Goal: Information Seeking & Learning: Compare options

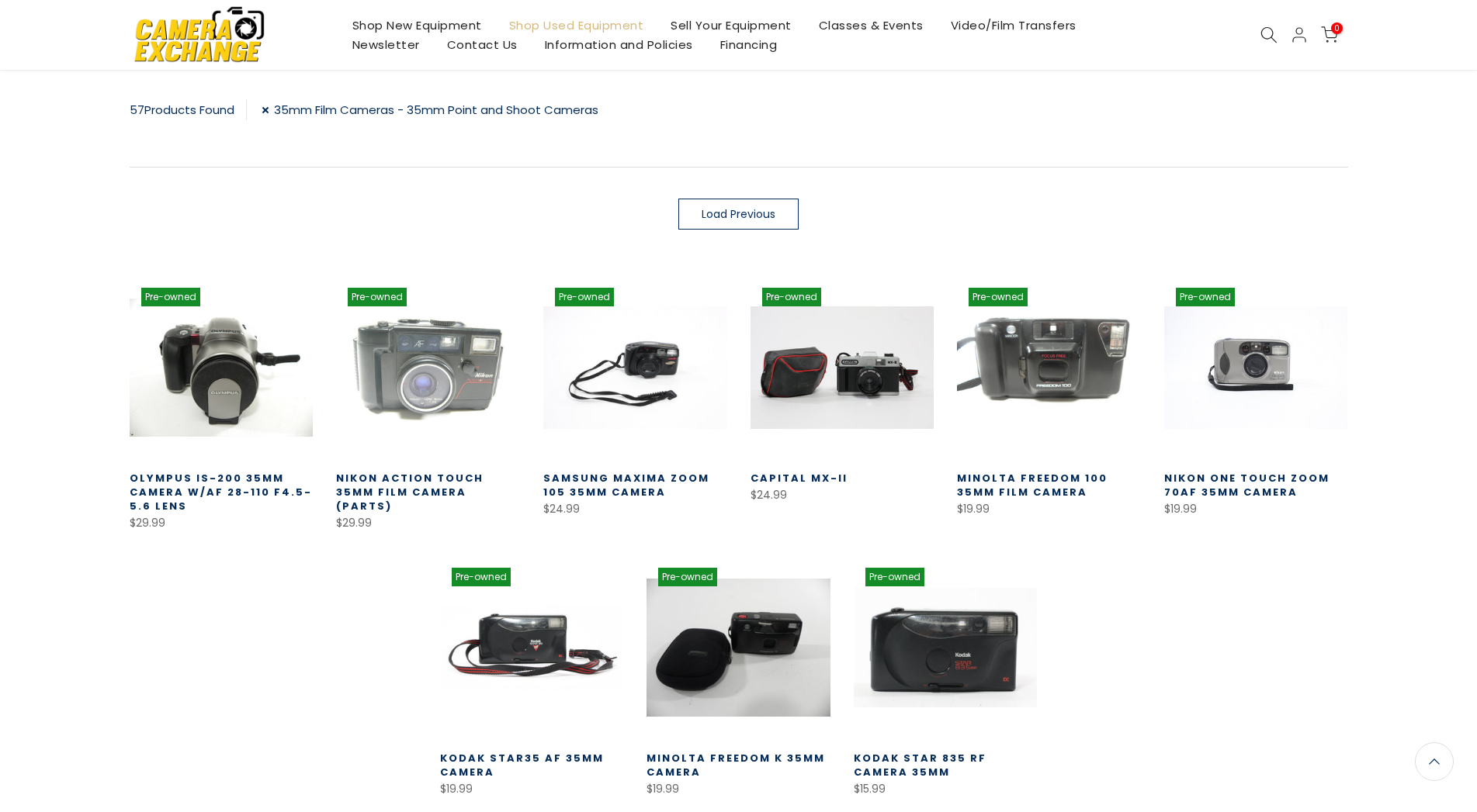
scroll to position [261, 0]
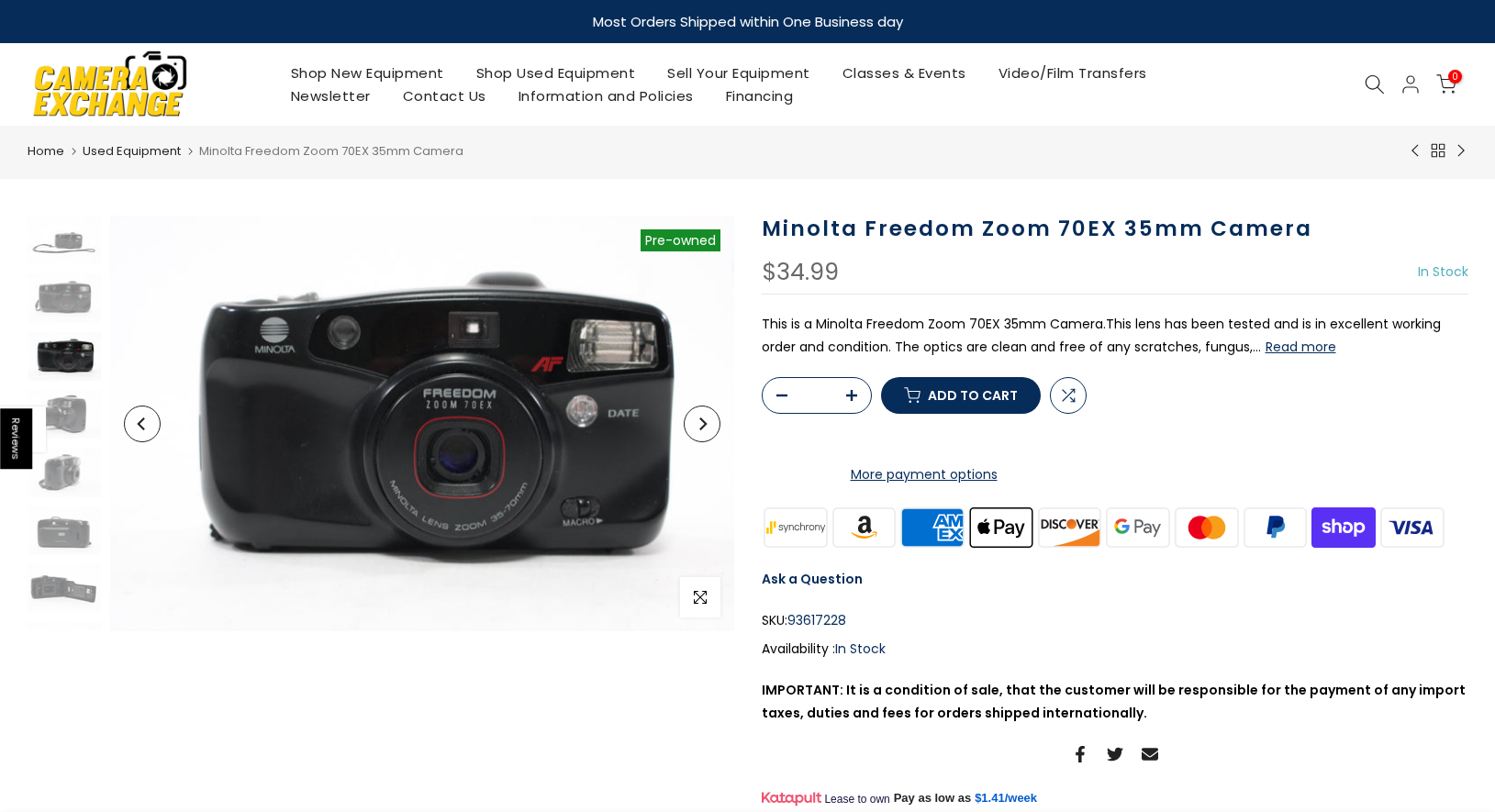
scroll to position [25, 0]
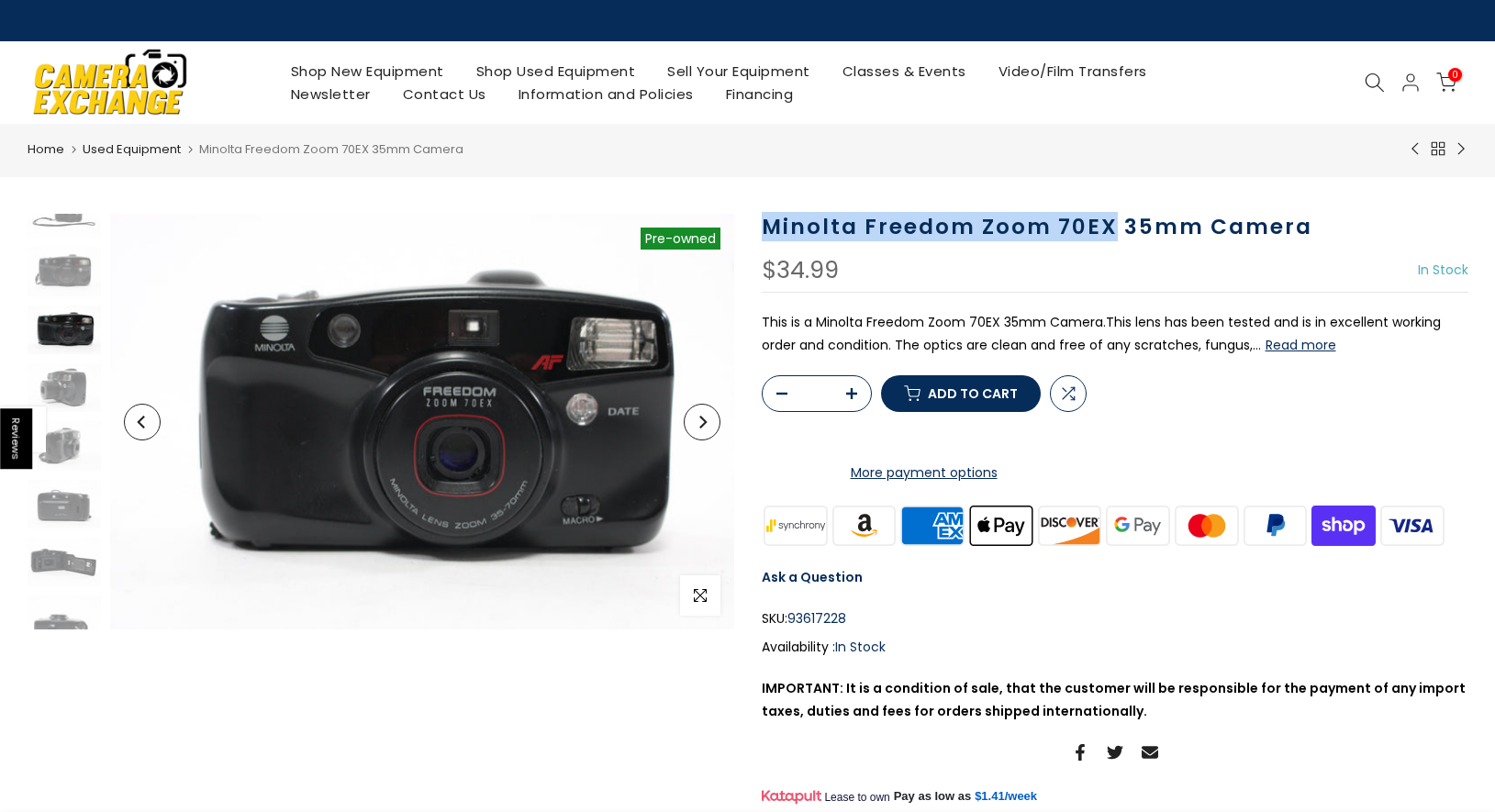
drag, startPoint x: 756, startPoint y: 231, endPoint x: 1109, endPoint y: 223, distance: 353.1
click at [1109, 223] on div "Minolta Freedom Zoom 70EX 35mm Camera $34.99 In Stock Pre order Out of stock Th…" at bounding box center [1115, 520] width 734 height 614
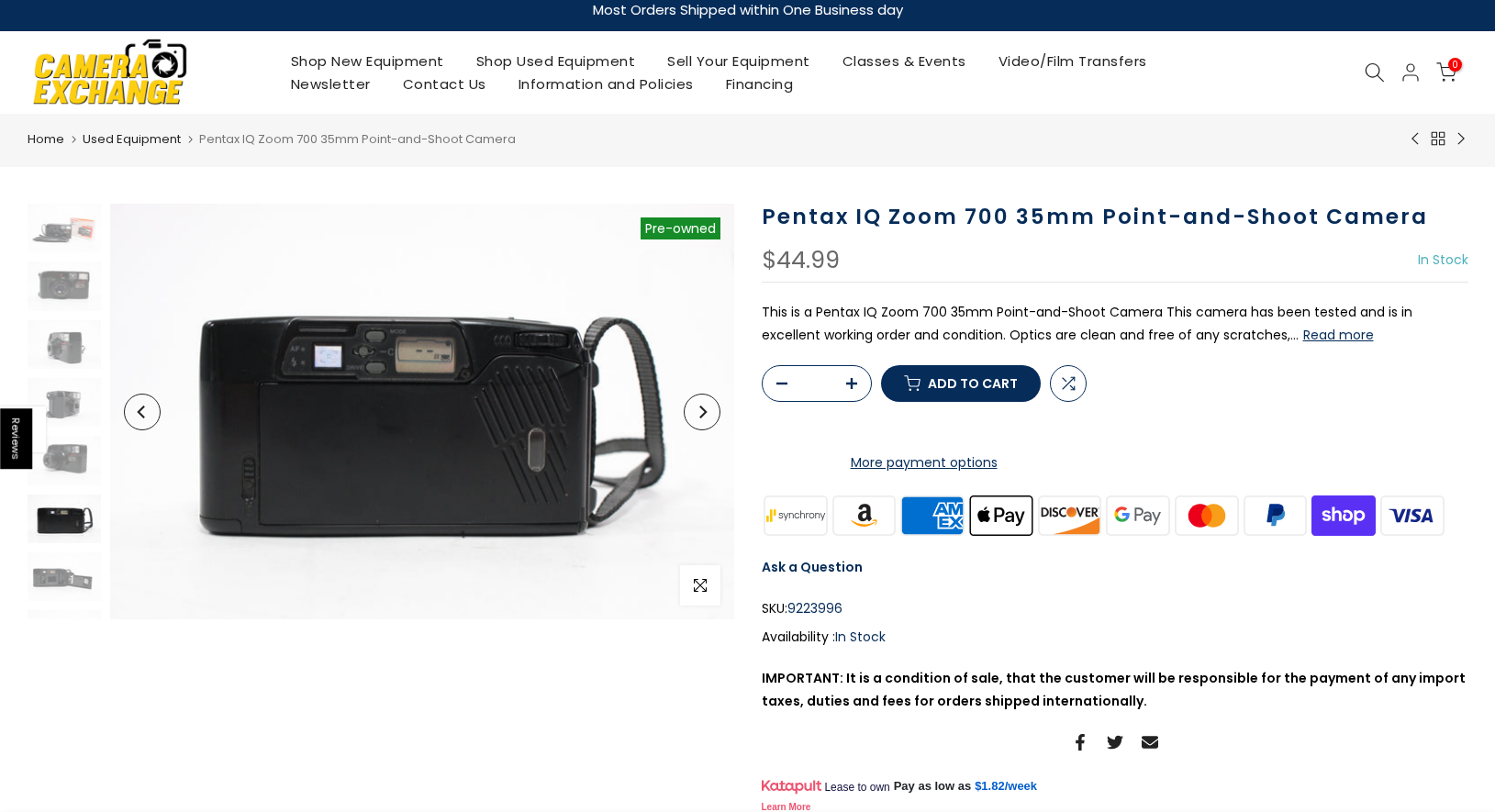
scroll to position [97, 0]
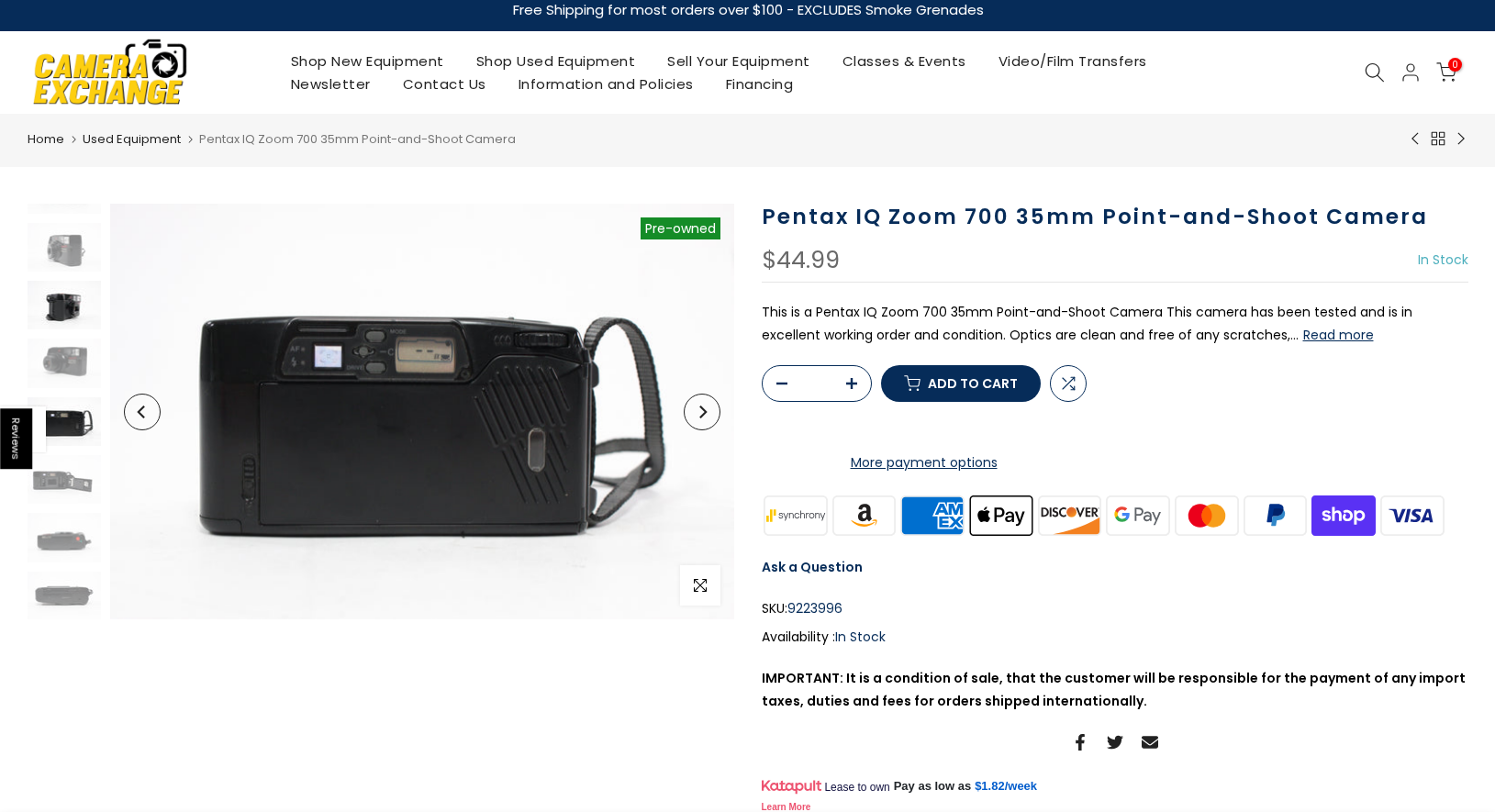
click at [72, 304] on img at bounding box center [64, 304] width 74 height 49
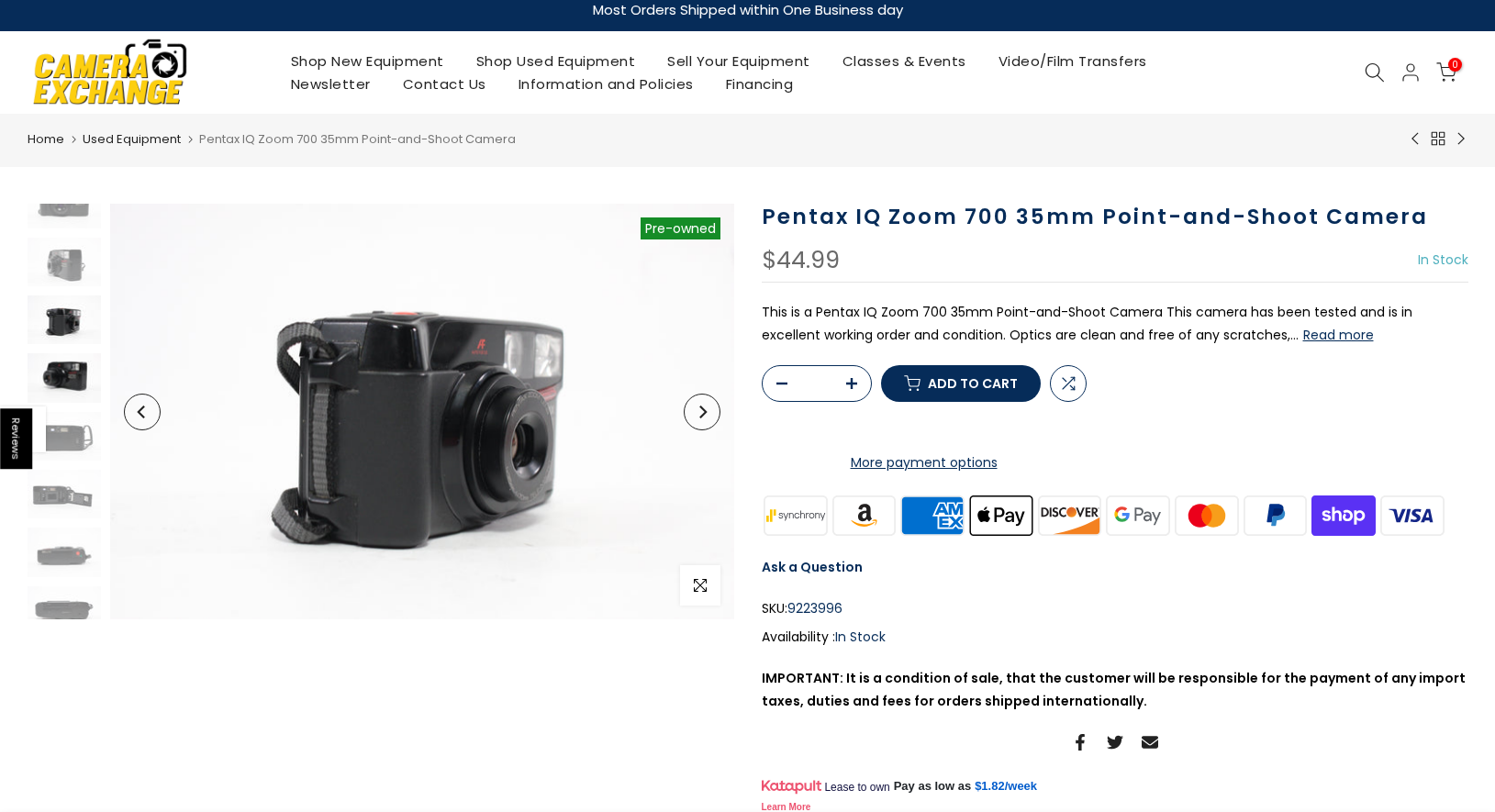
click at [64, 370] on img at bounding box center [64, 377] width 74 height 49
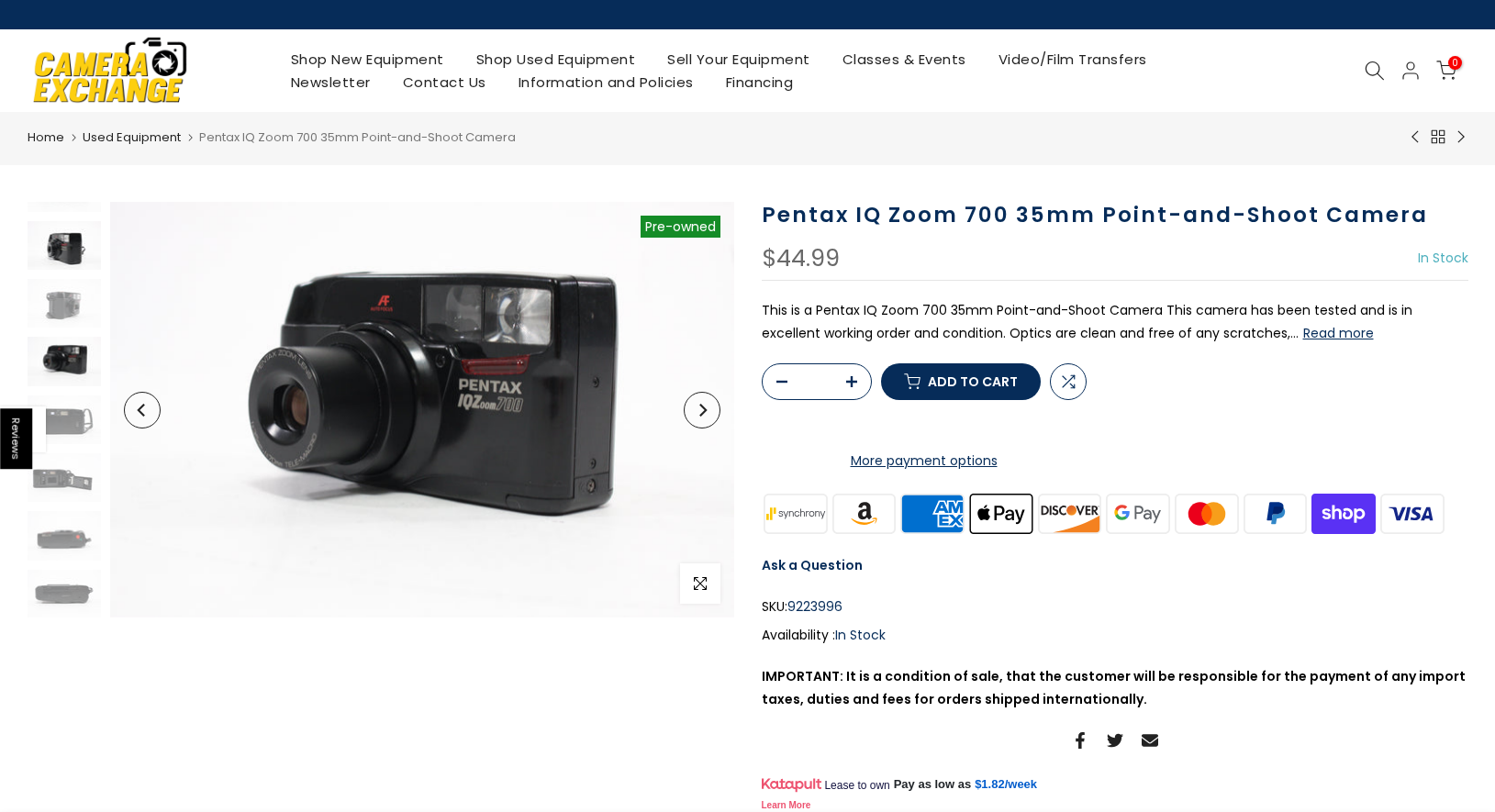
click at [55, 245] on img at bounding box center [64, 245] width 74 height 49
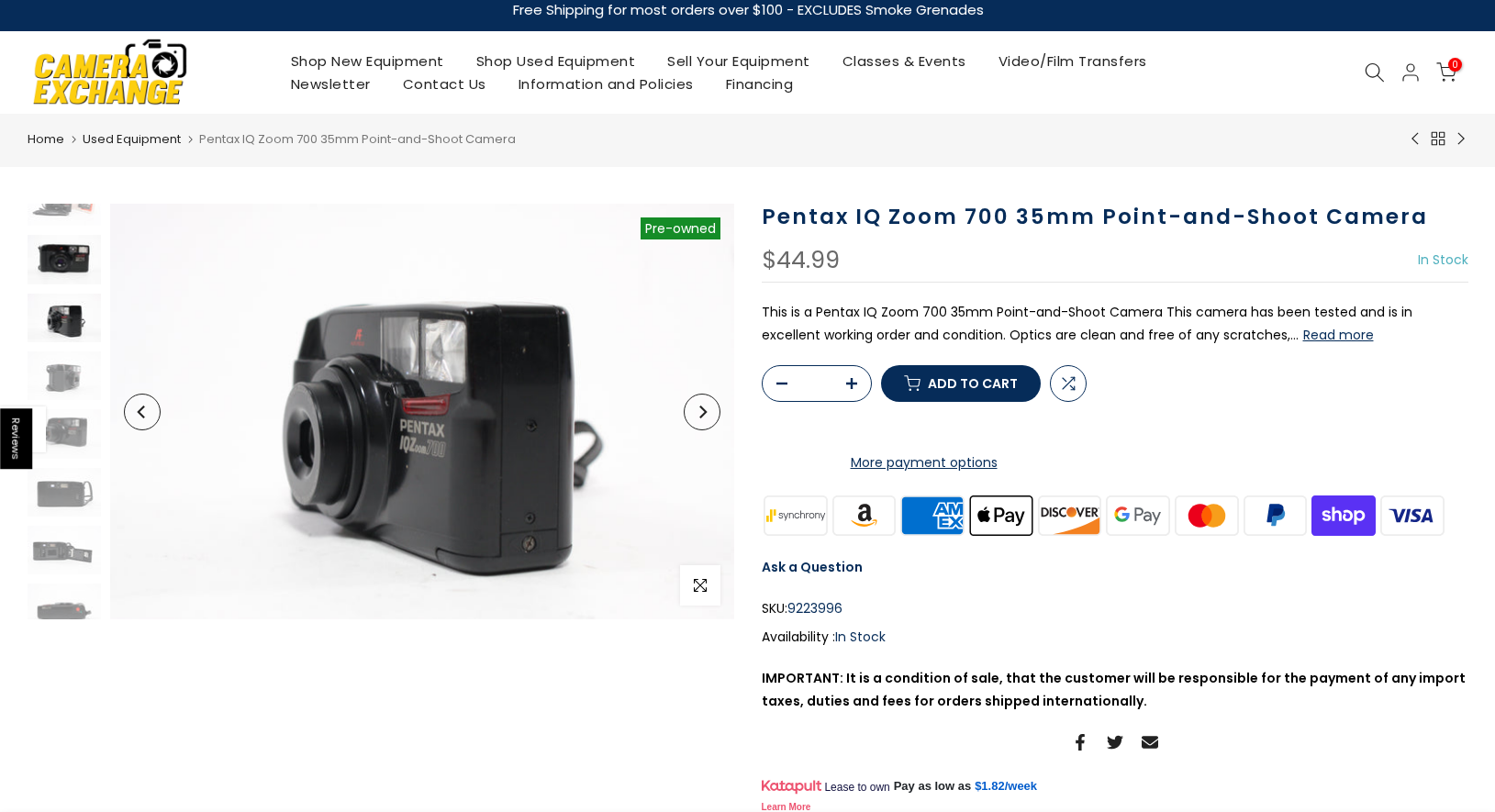
scroll to position [25, 0]
click at [64, 258] on img at bounding box center [64, 260] width 74 height 49
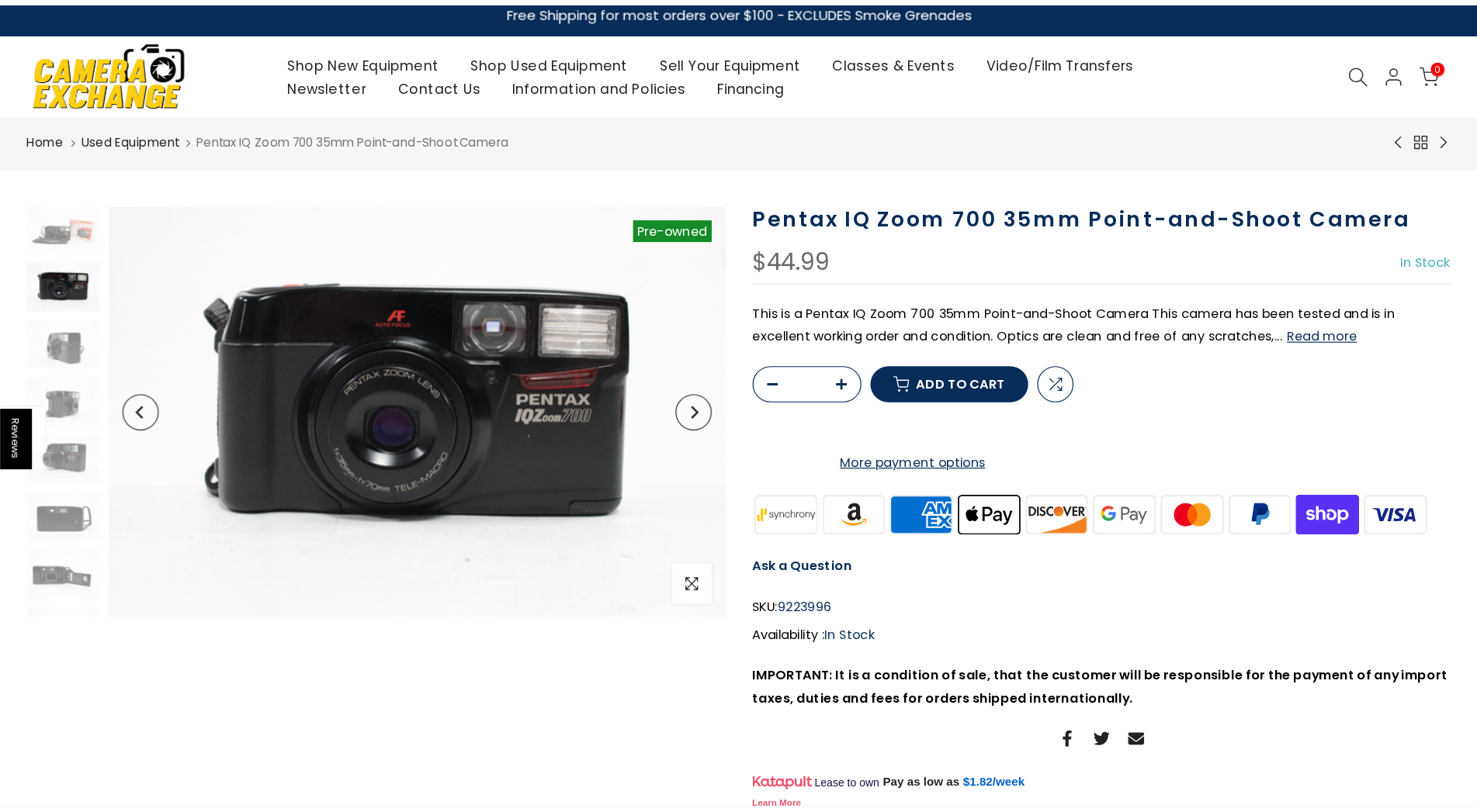
scroll to position [0, 0]
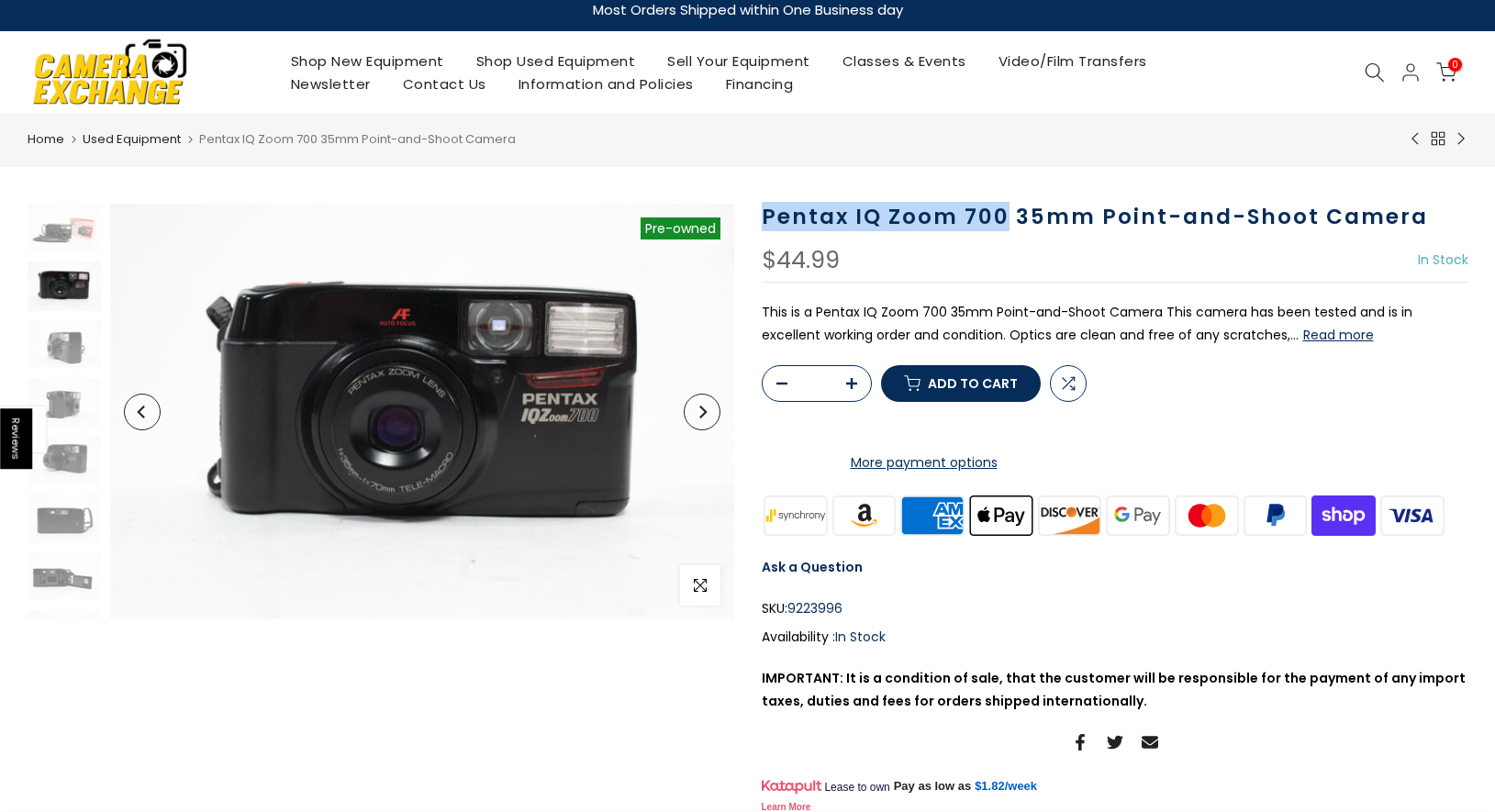
drag, startPoint x: 753, startPoint y: 209, endPoint x: 1005, endPoint y: 212, distance: 252.0
click at [1005, 212] on div "Pentax IQ Zoom 700 35mm Point-and-Shoot Camera $44.99 In Stock Pre order Out of…" at bounding box center [1115, 510] width 734 height 614
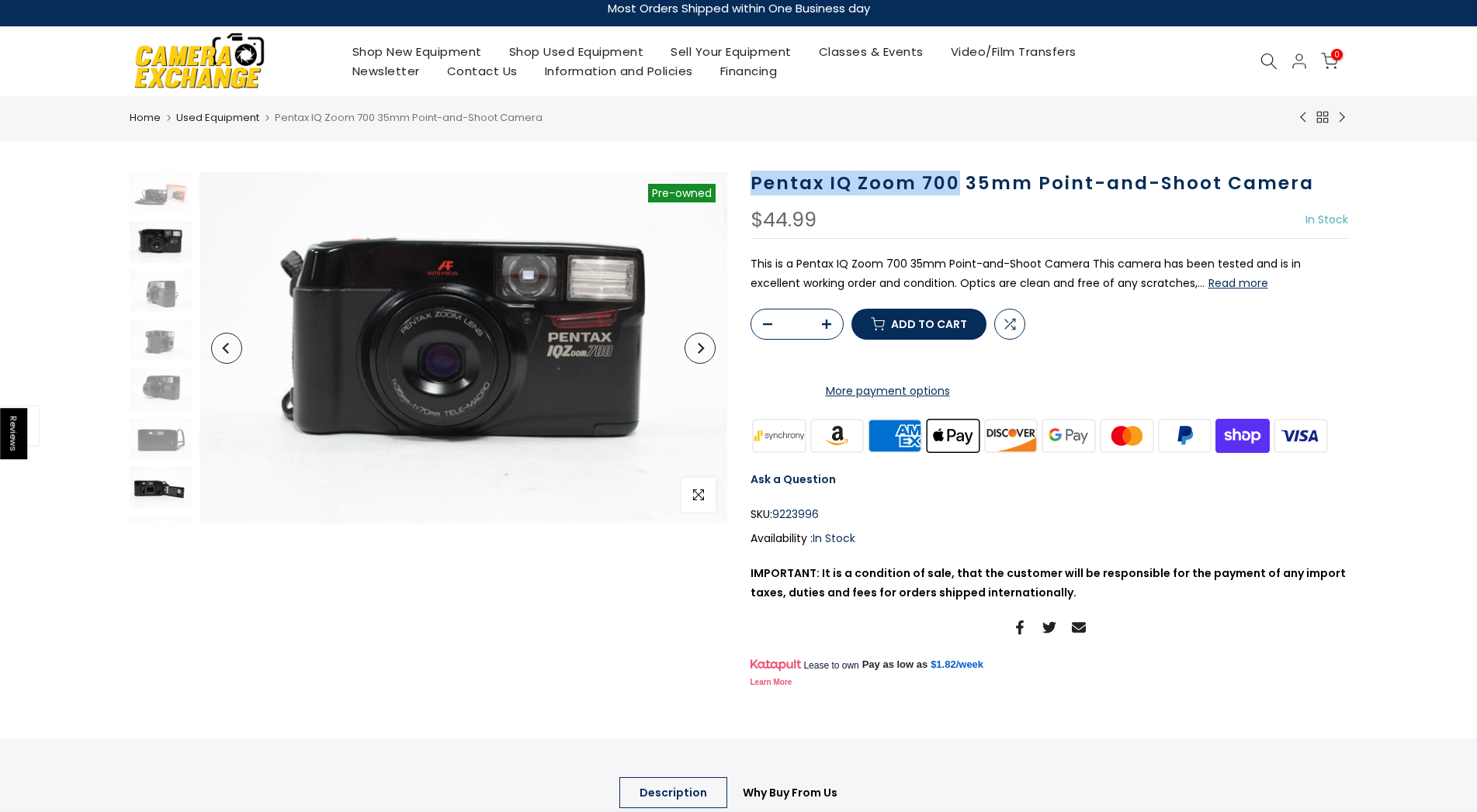
click at [149, 485] on img at bounding box center [161, 487] width 62 height 41
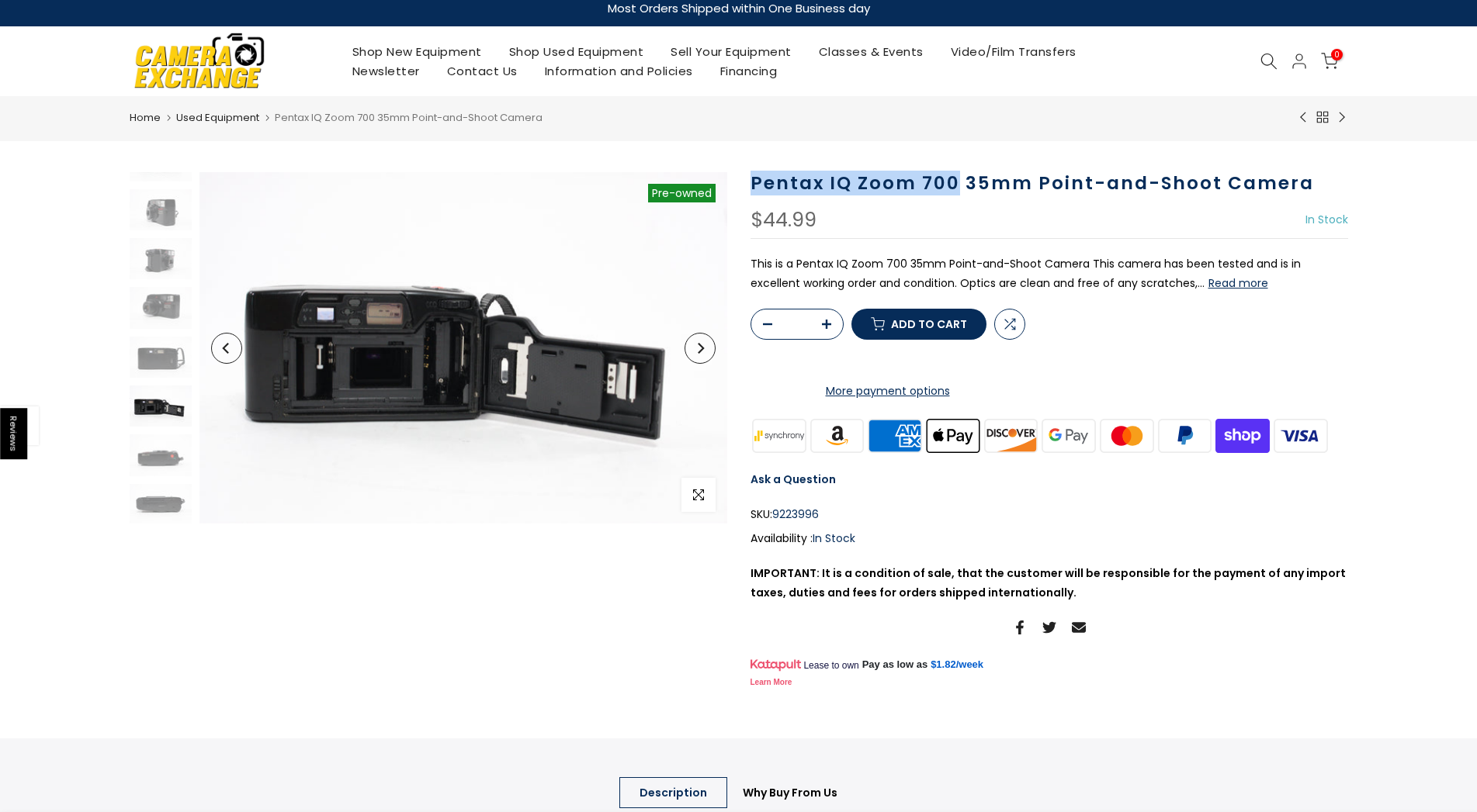
scroll to position [82, 0]
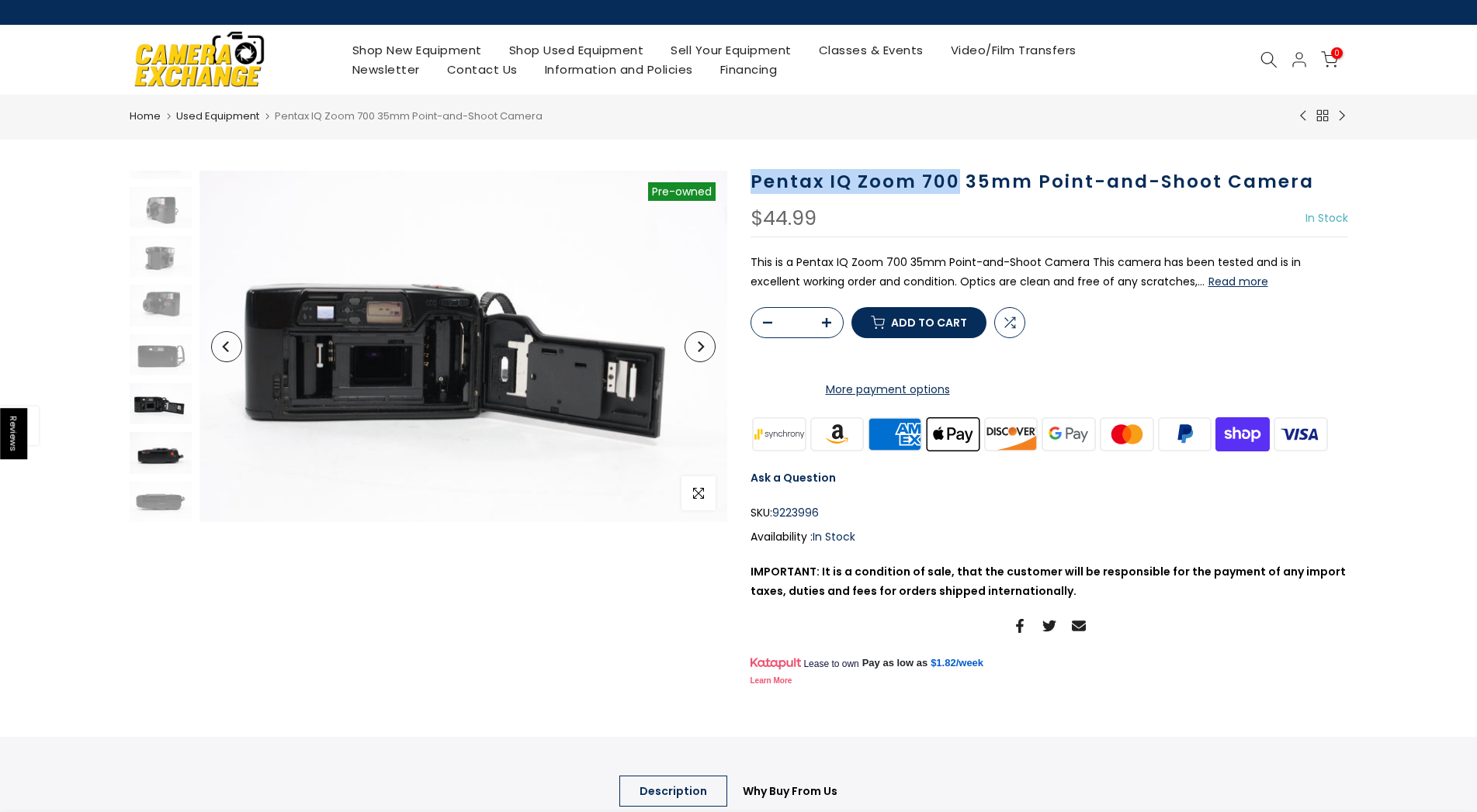
click at [157, 446] on img at bounding box center [161, 453] width 62 height 41
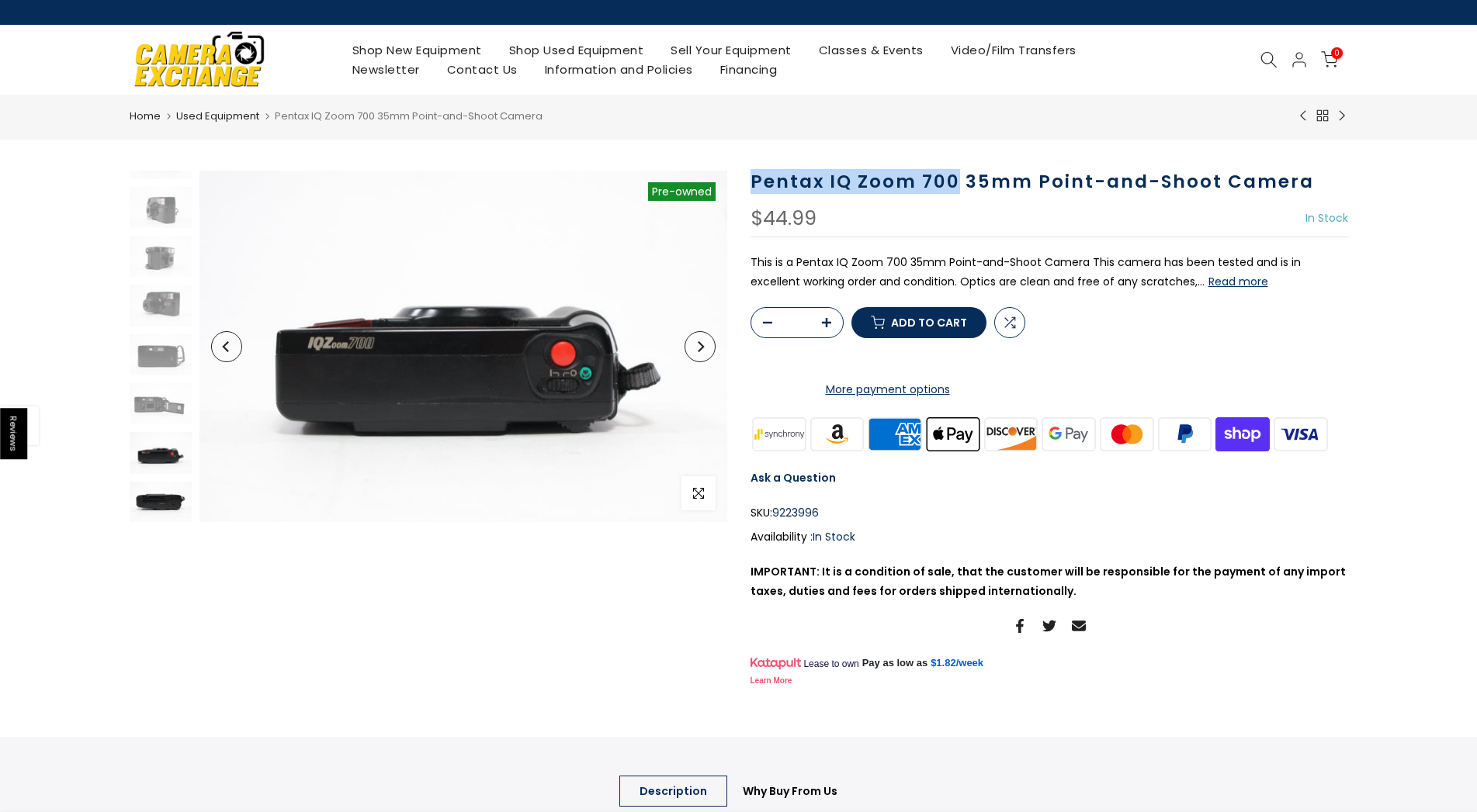
click at [148, 485] on img at bounding box center [161, 502] width 62 height 41
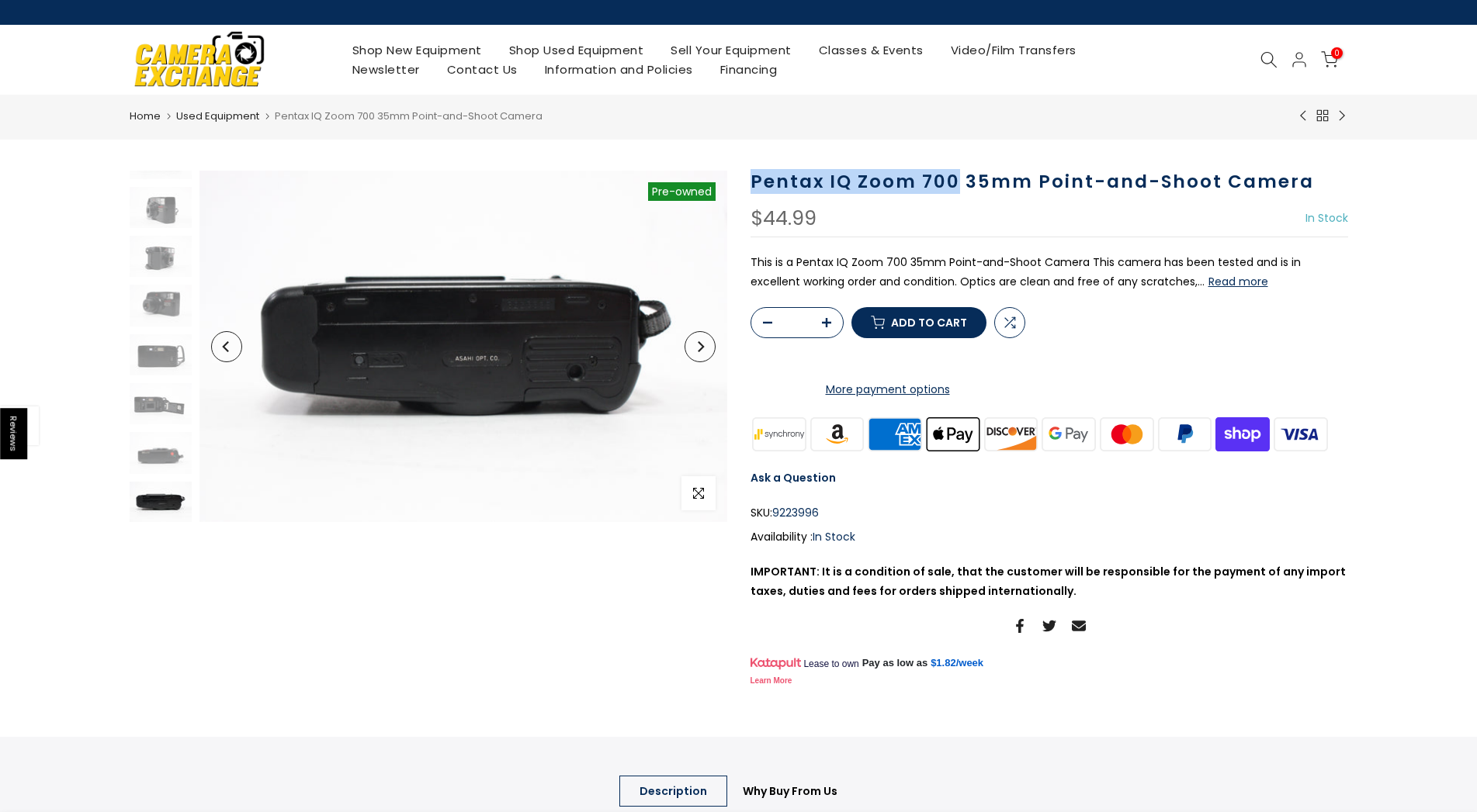
click at [146, 506] on img at bounding box center [161, 502] width 62 height 41
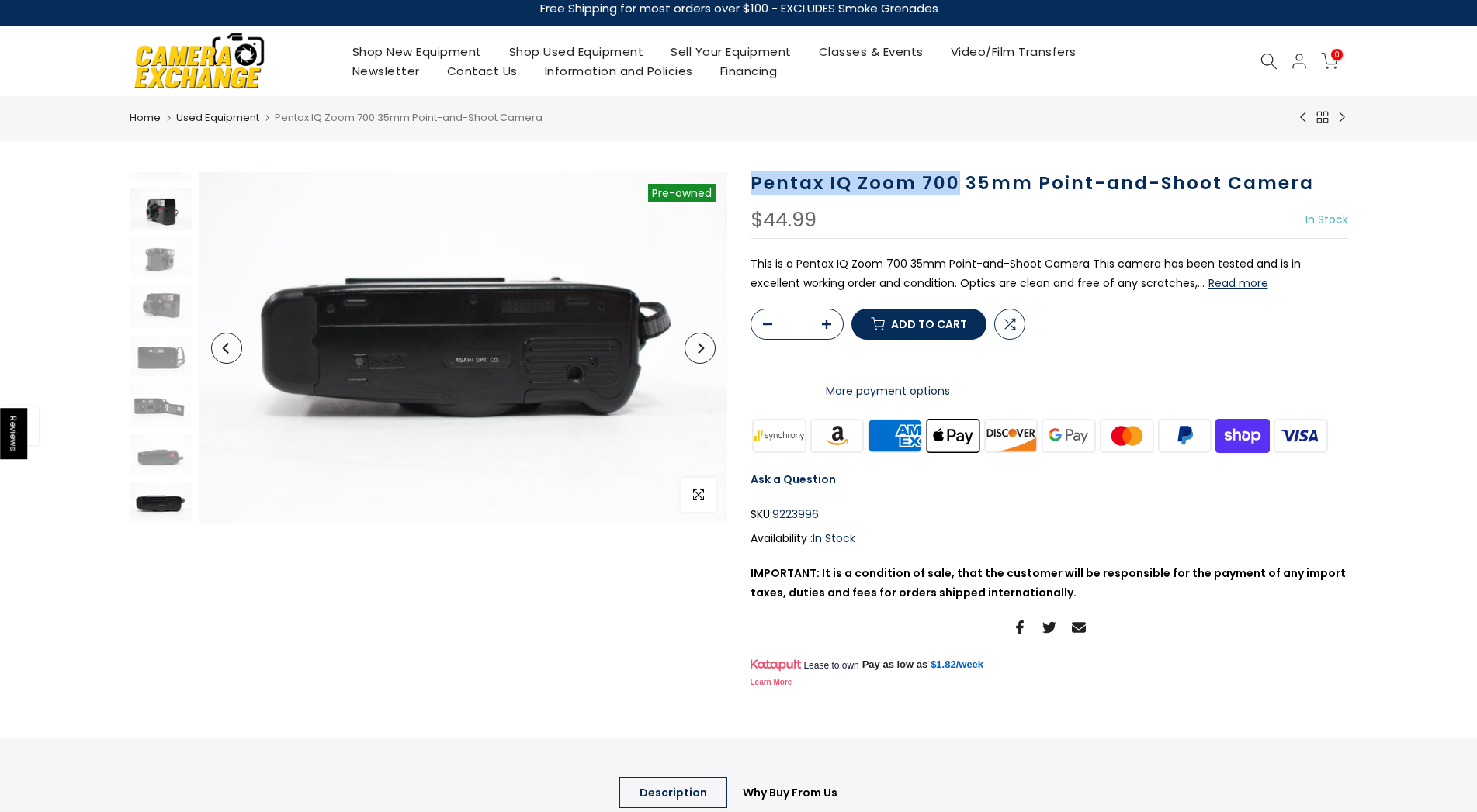
click at [160, 201] on img at bounding box center [161, 208] width 62 height 41
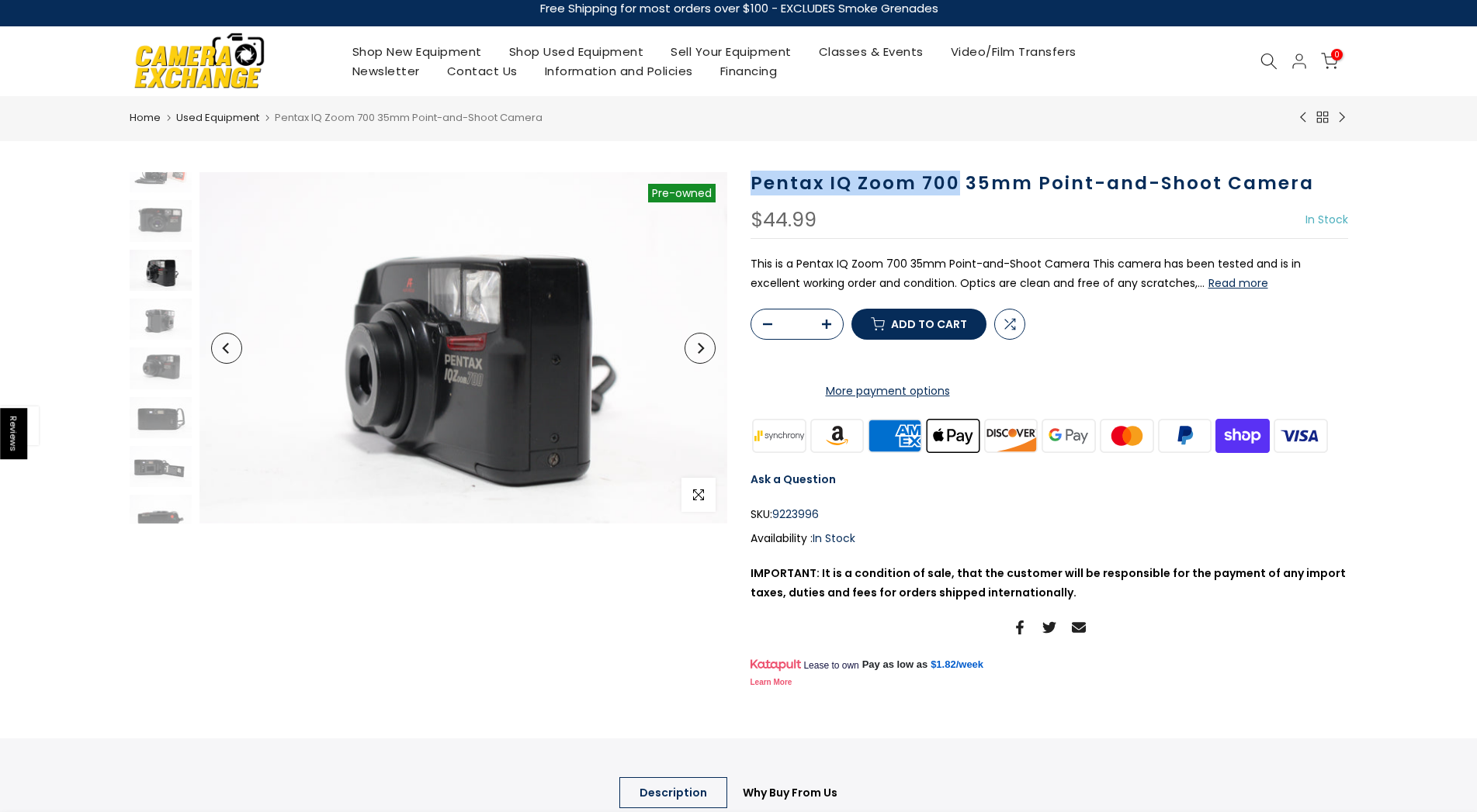
scroll to position [0, 0]
